Goal: Information Seeking & Learning: Learn about a topic

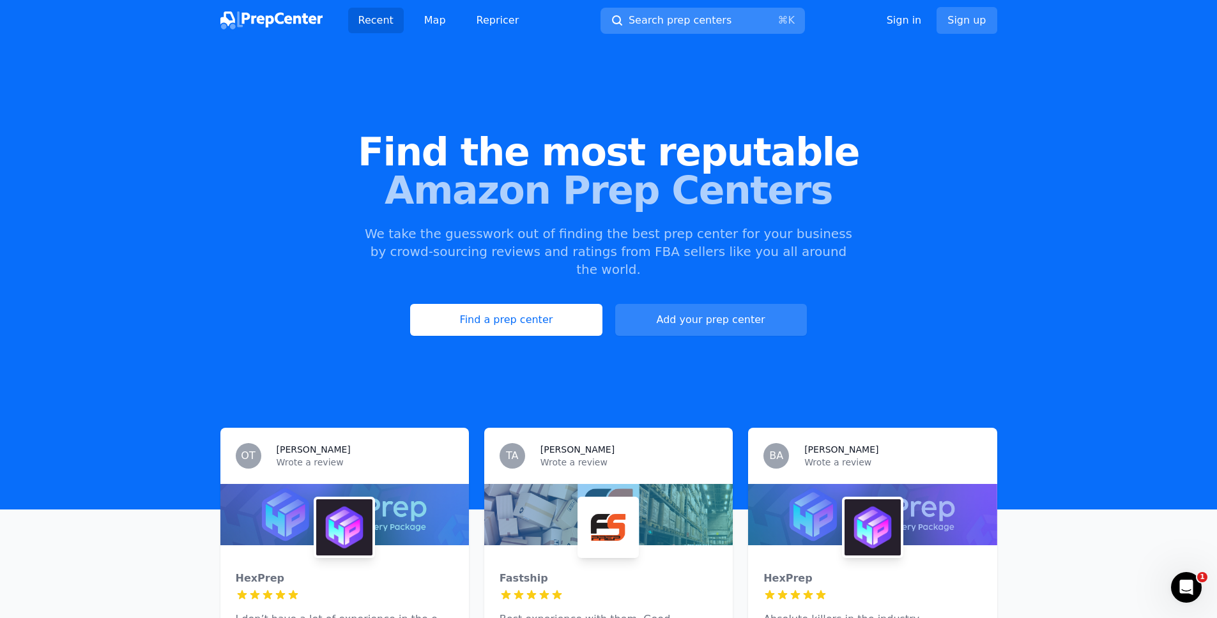
click at [661, 29] on button "Search prep centers ⌘ K" at bounding box center [703, 21] width 204 height 26
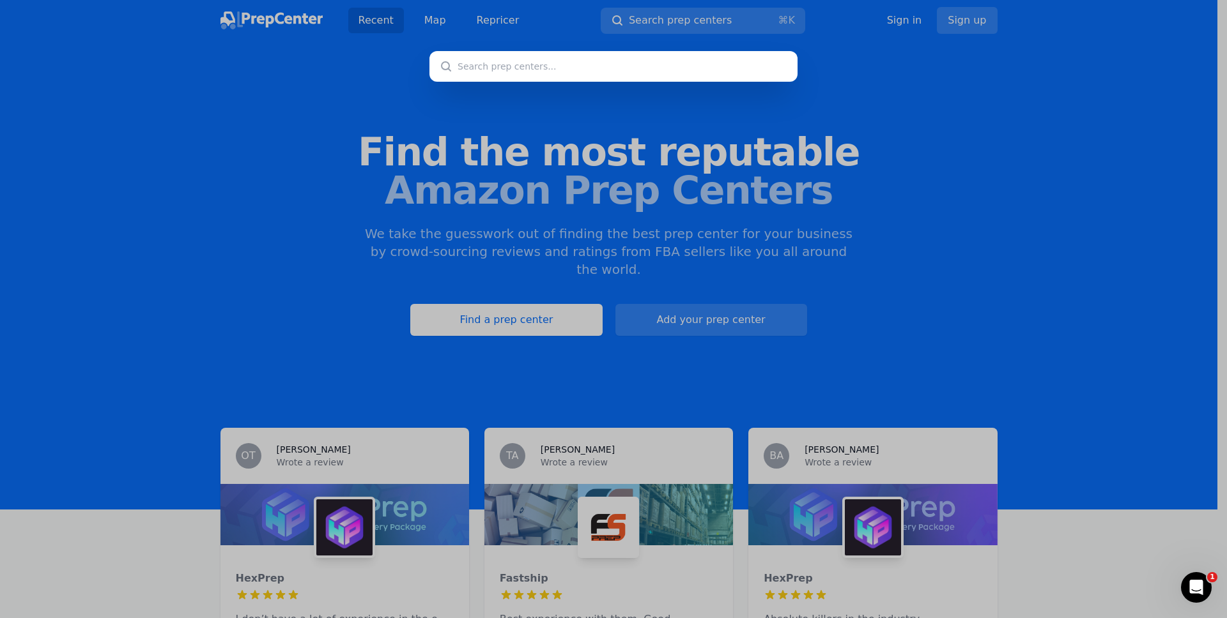
click at [384, 42] on div at bounding box center [613, 309] width 1227 height 618
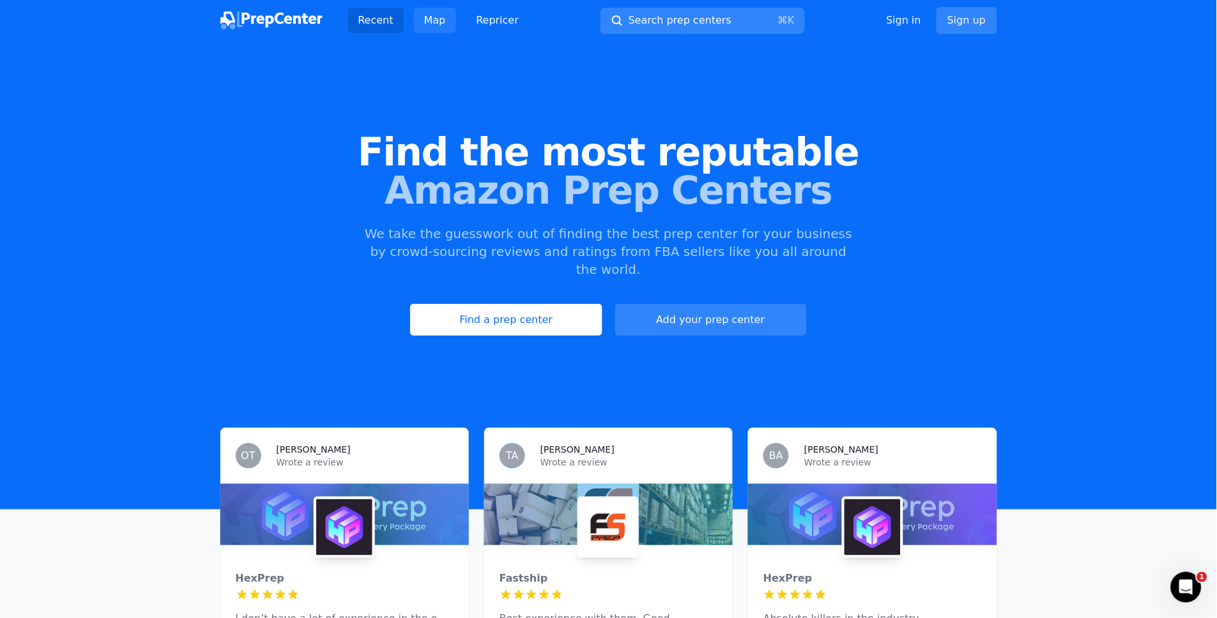
click at [424, 28] on link "Map" at bounding box center [435, 21] width 42 height 26
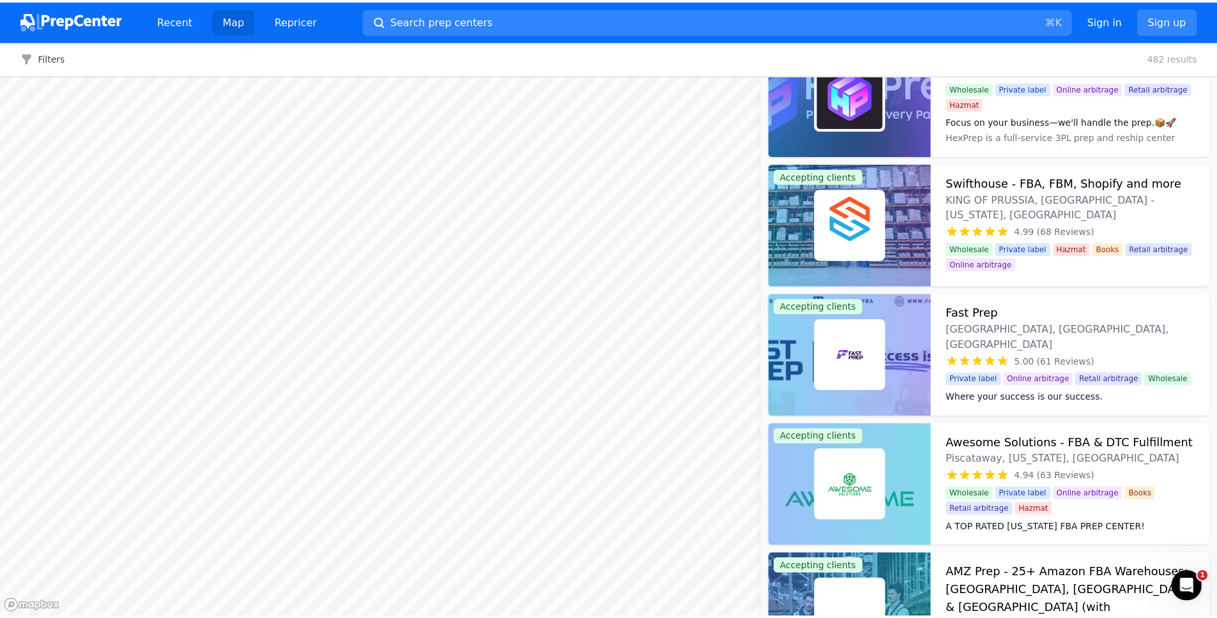
scroll to position [245, 0]
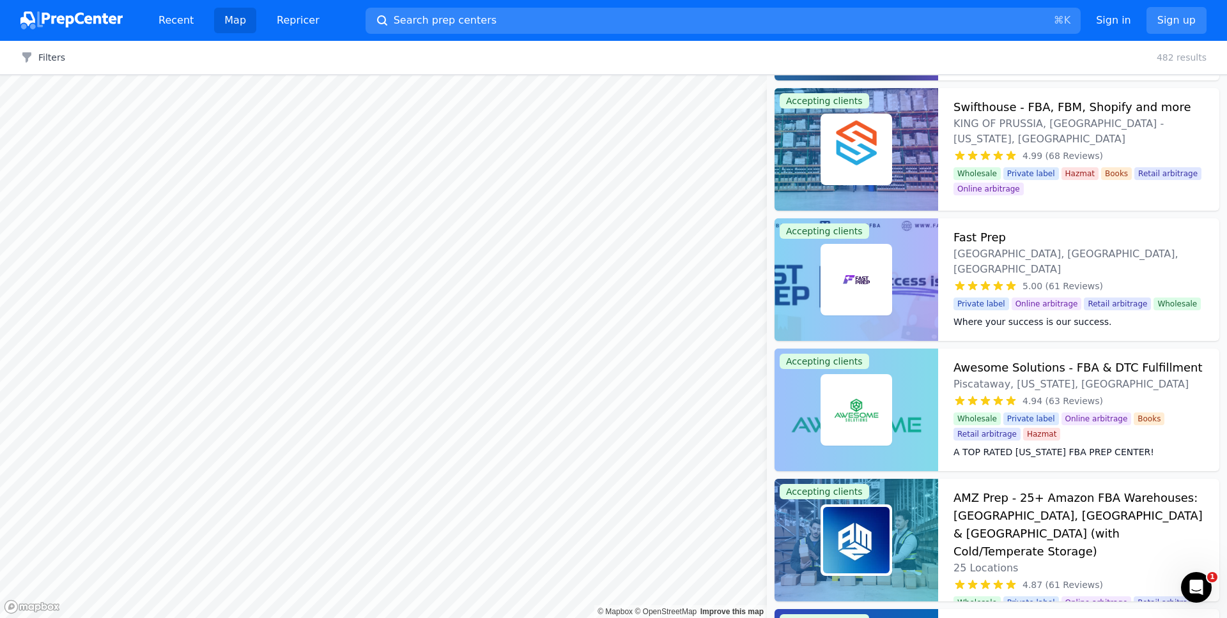
click at [1017, 498] on h3 "AMZ Prep - 25+ Amazon FBA Warehouses: [GEOGRAPHIC_DATA], [GEOGRAPHIC_DATA] & [G…" at bounding box center [1078, 525] width 250 height 72
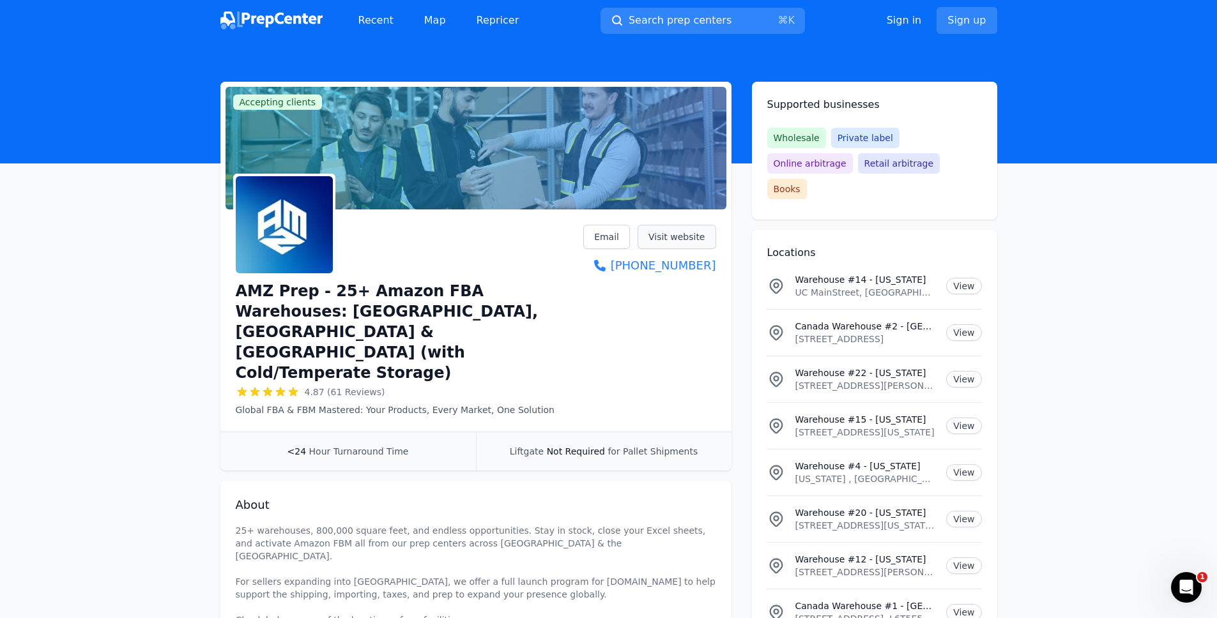
click at [656, 234] on link "Visit website" at bounding box center [677, 237] width 79 height 24
click at [420, 22] on link "Map" at bounding box center [435, 21] width 42 height 26
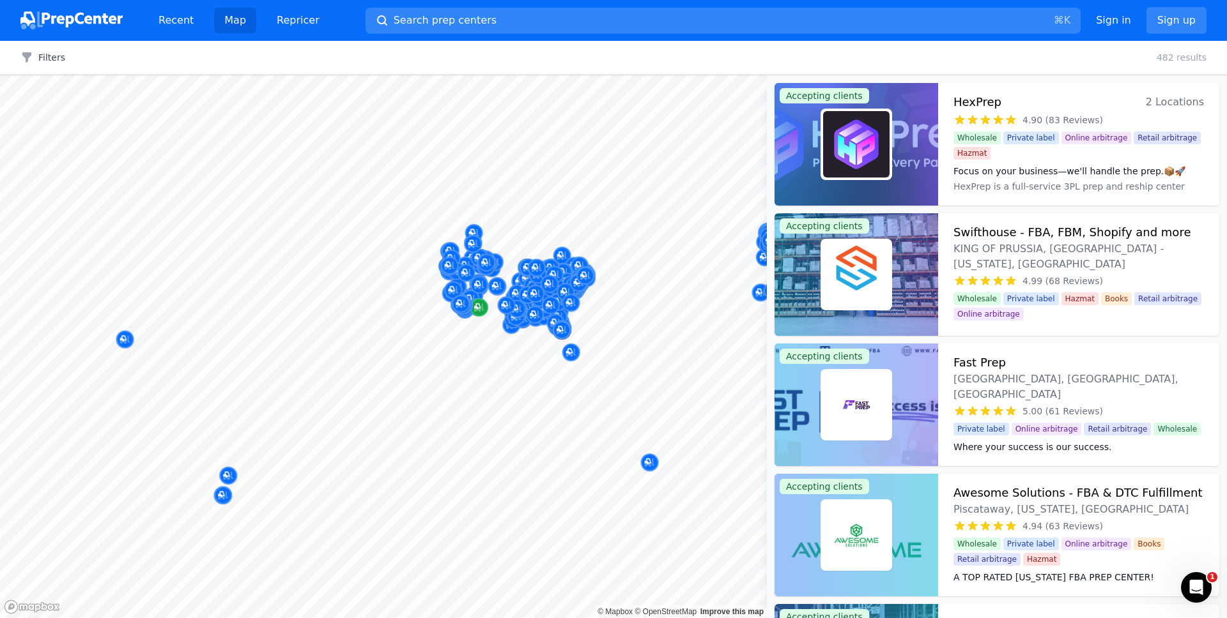
click at [486, 75] on div at bounding box center [383, 75] width 767 height 0
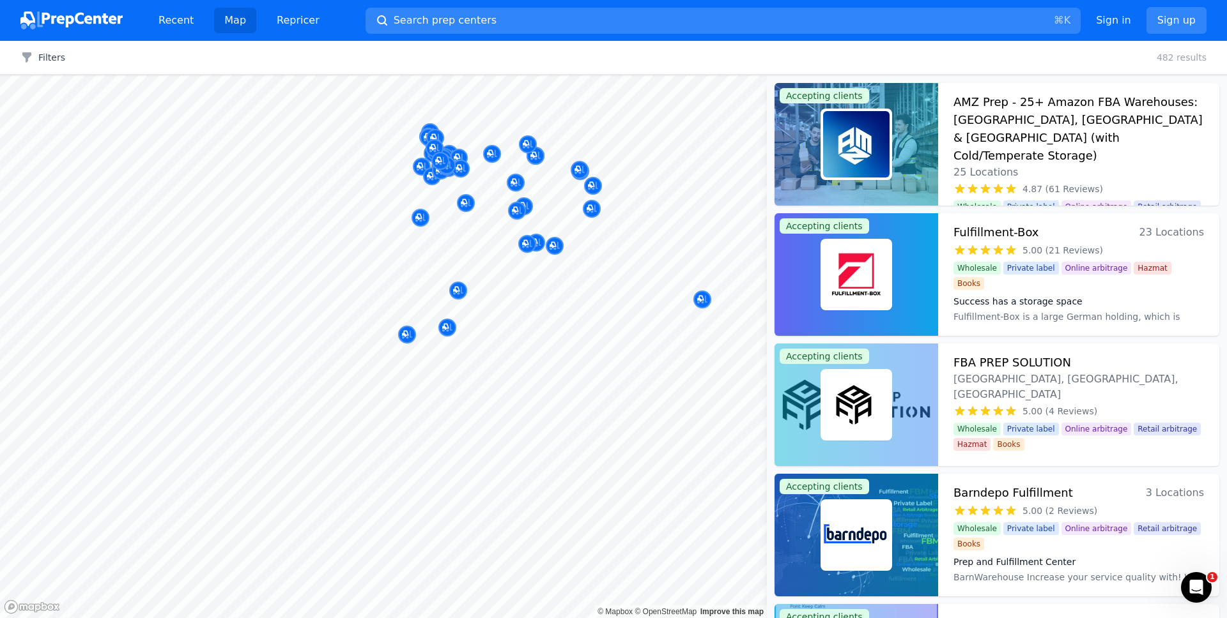
click at [557, 246] on div at bounding box center [539, 251] width 245 height 10
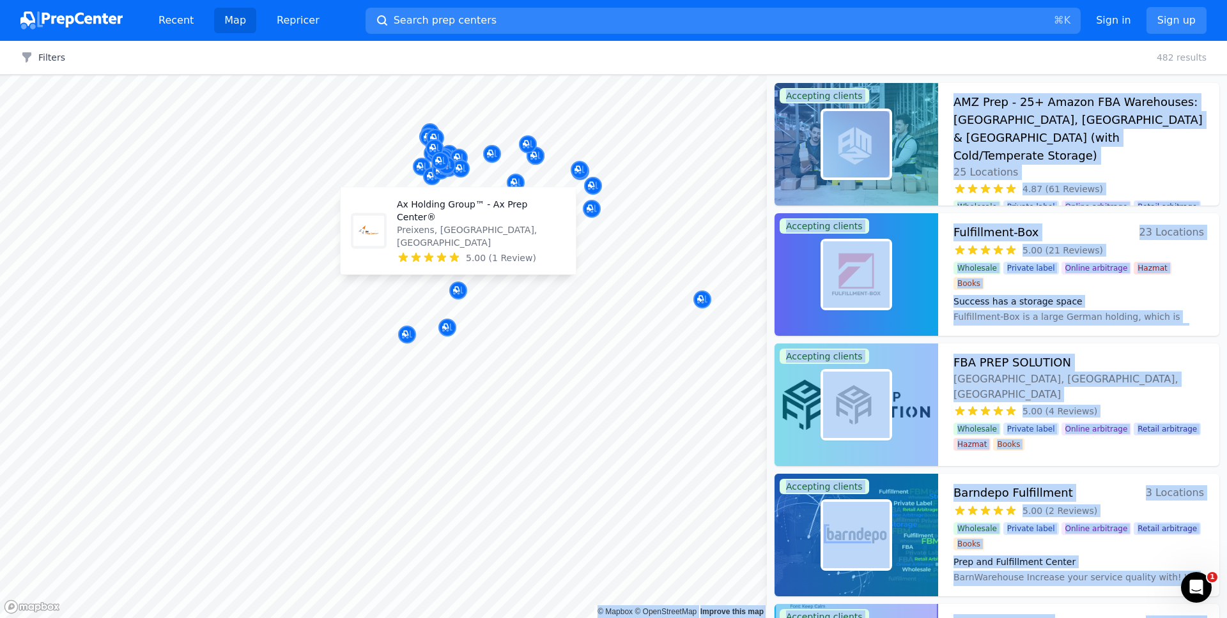
drag, startPoint x: 473, startPoint y: 249, endPoint x: 454, endPoint y: 273, distance: 30.9
click at [445, 320] on body "Recent Map Repricer Search prep centers ⌘ K Open main menu Sign in Sign up Filt…" at bounding box center [613, 309] width 1227 height 618
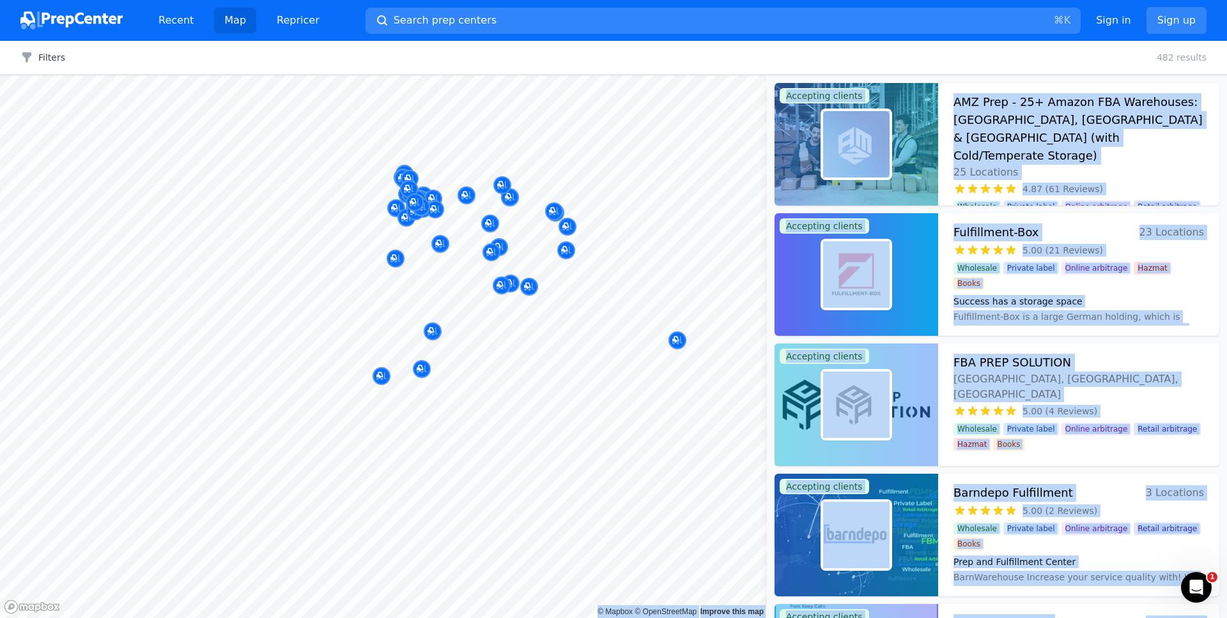
click at [505, 187] on div at bounding box center [465, 190] width 245 height 10
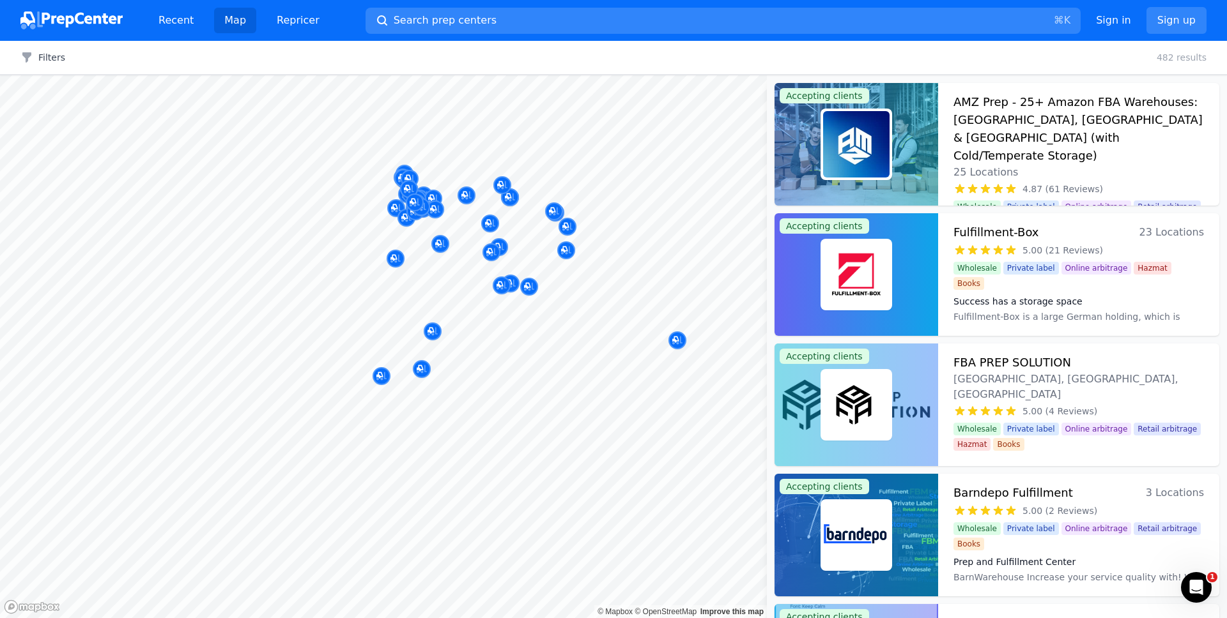
click at [493, 209] on div at bounding box center [489, 210] width 245 height 10
click at [513, 198] on icon "Map marker" at bounding box center [510, 197] width 10 height 13
click at [499, 185] on div at bounding box center [465, 190] width 245 height 10
click at [499, 189] on div at bounding box center [465, 190] width 245 height 10
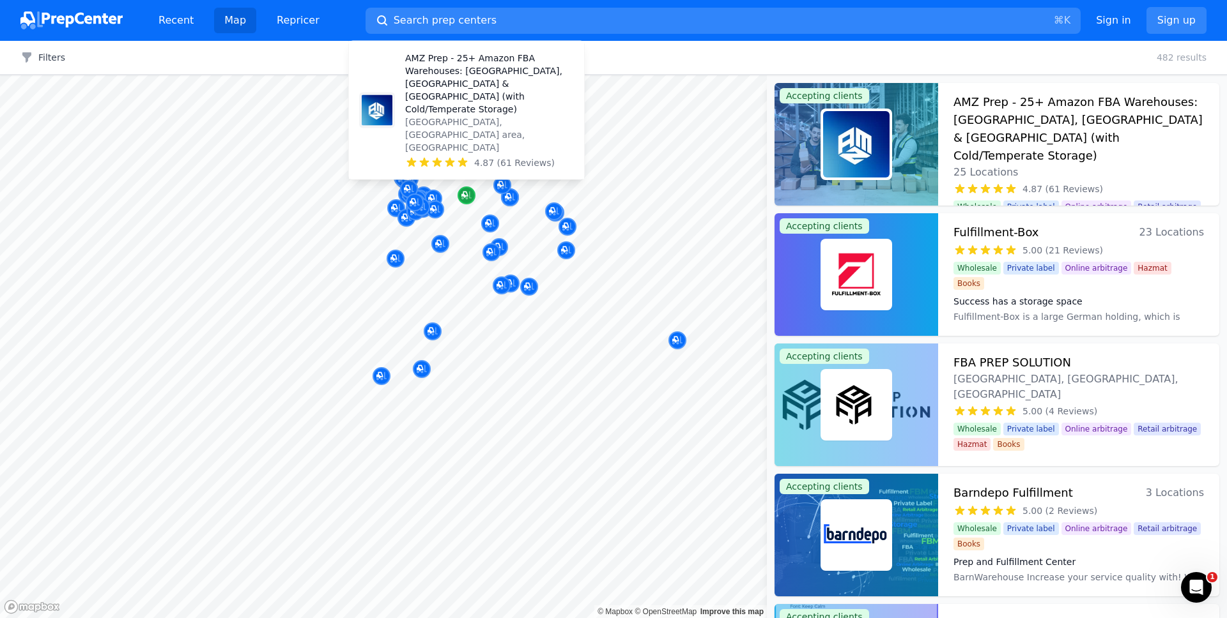
click at [465, 194] on icon "Map marker" at bounding box center [466, 195] width 10 height 13
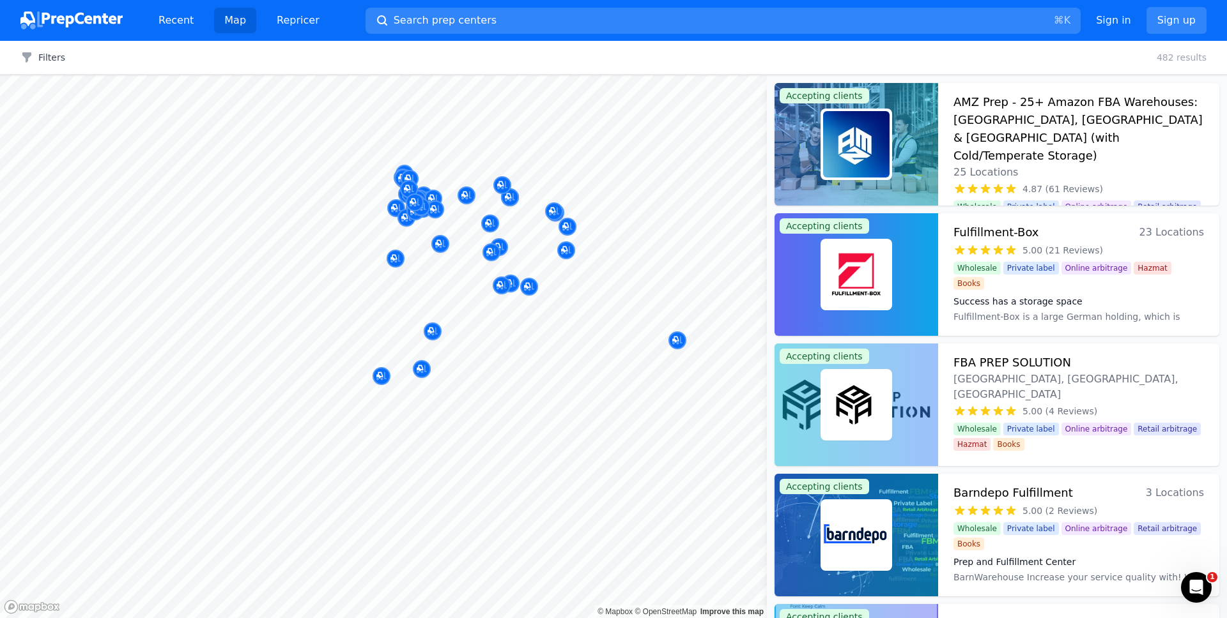
click at [437, 210] on div at bounding box center [489, 210] width 245 height 10
